Goal: Check status: Check status

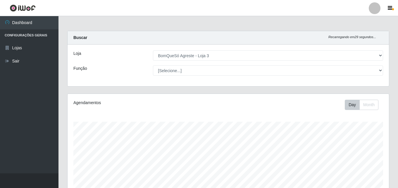
select select "215"
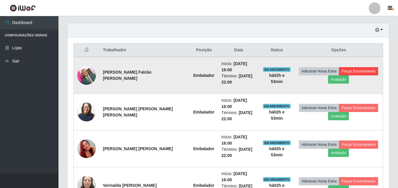
scroll to position [189, 0]
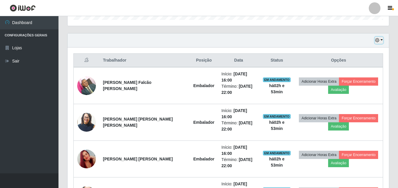
click at [379, 42] on icon "button" at bounding box center [378, 40] width 4 height 4
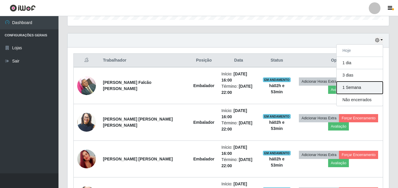
click at [357, 88] on button "1 Semana" at bounding box center [360, 87] width 46 height 12
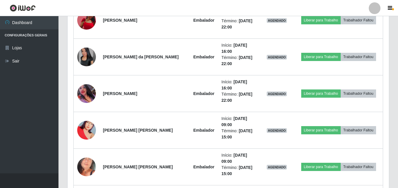
scroll to position [541, 0]
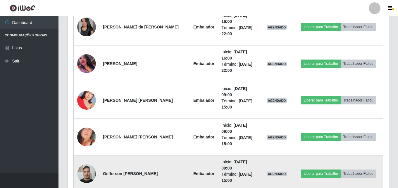
click at [86, 161] on img at bounding box center [86, 173] width 19 height 25
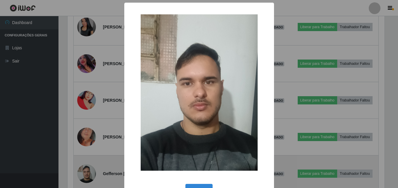
scroll to position [122, 319]
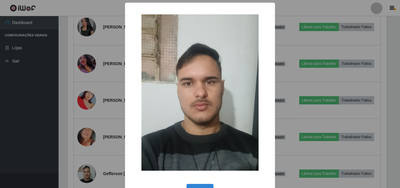
click at [93, 118] on div "× OK Cancel" at bounding box center [200, 94] width 400 height 188
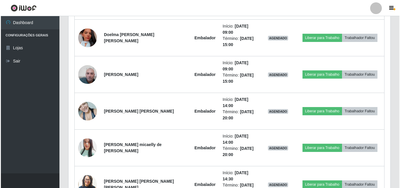
scroll to position [1390, 0]
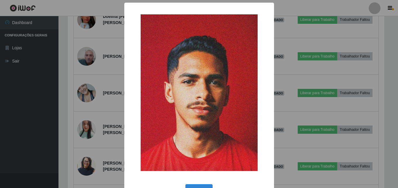
scroll to position [122, 319]
click at [96, 122] on div "× OK Cancel" at bounding box center [200, 94] width 400 height 188
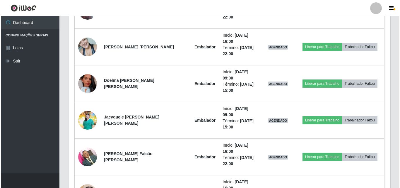
scroll to position [1802, 0]
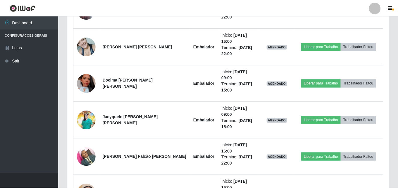
scroll to position [122, 319]
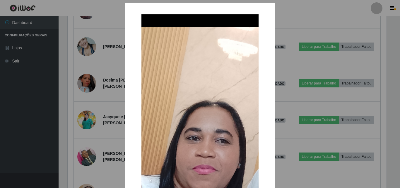
click at [113, 109] on div "× OK Cancel" at bounding box center [200, 94] width 400 height 188
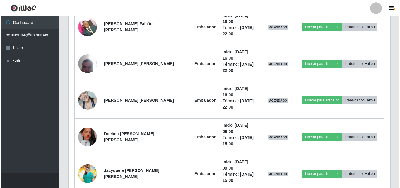
scroll to position [1744, 0]
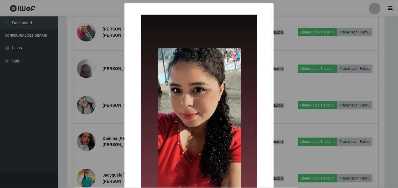
scroll to position [122, 319]
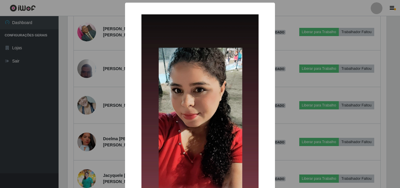
click at [93, 97] on div "× OK Cancel" at bounding box center [200, 94] width 400 height 188
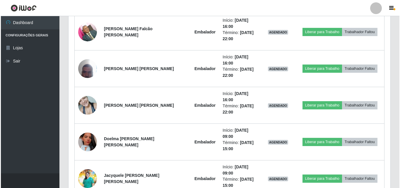
scroll to position [122, 322]
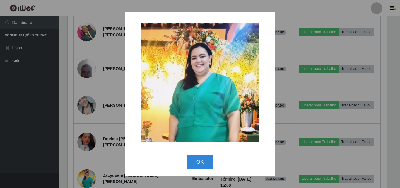
scroll to position [122, 319]
click at [106, 107] on div "× OK Cancel" at bounding box center [200, 94] width 400 height 188
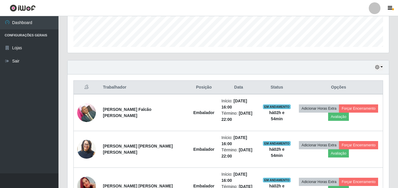
scroll to position [0, 0]
